Goal: Information Seeking & Learning: Understand process/instructions

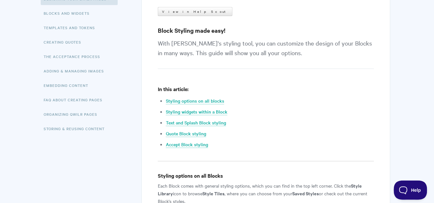
scroll to position [128, 0]
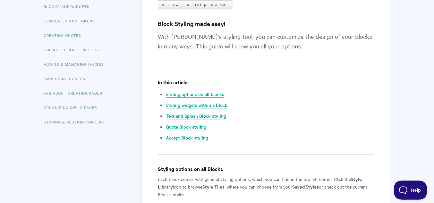
click at [205, 94] on link "Styling options on all blocks" at bounding box center [195, 94] width 58 height 7
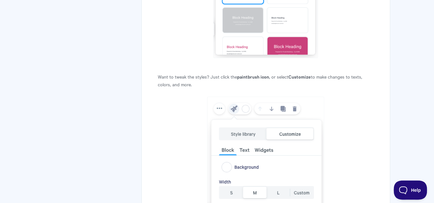
scroll to position [420, 0]
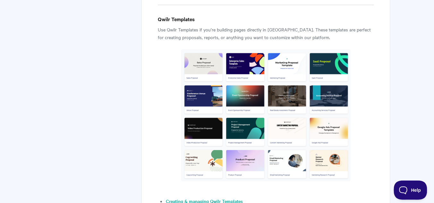
scroll to position [462, 0]
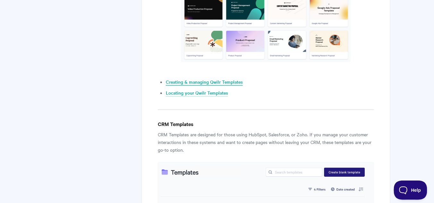
click at [238, 81] on link "Creating & managing Qwilr Templates" at bounding box center [204, 82] width 77 height 7
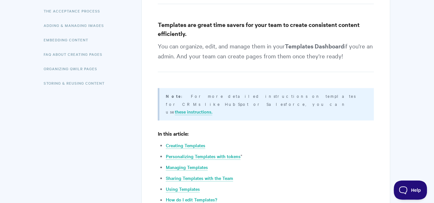
scroll to position [180, 0]
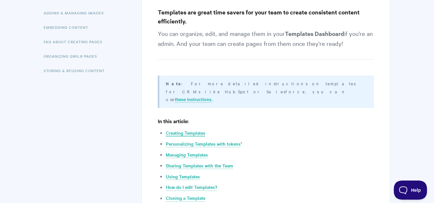
click at [197, 130] on link "Creating Templates" at bounding box center [185, 133] width 39 height 7
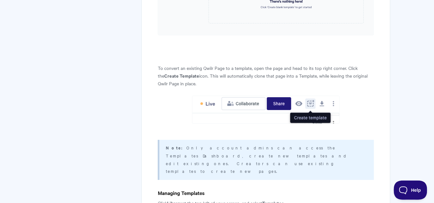
scroll to position [546, 0]
